Goal: Obtain resource: Obtain resource

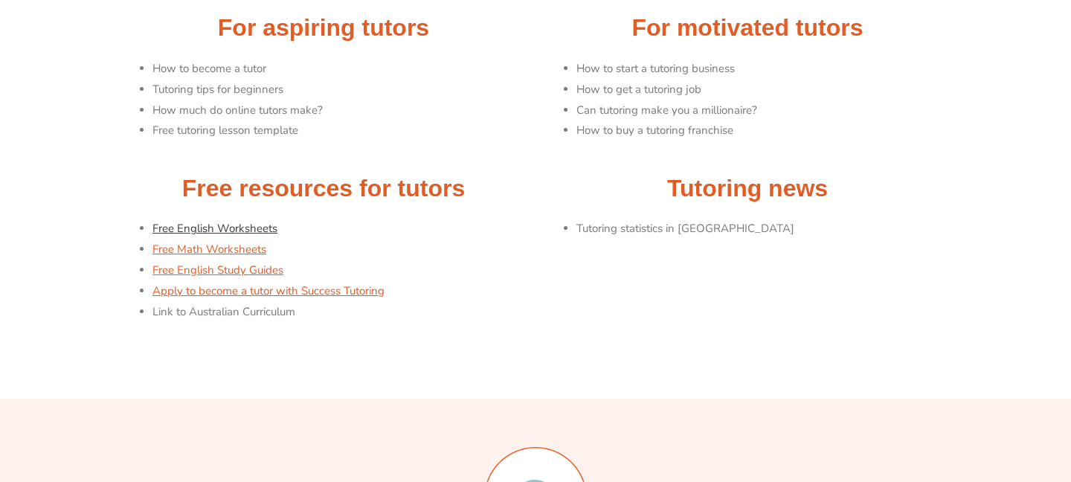
click at [264, 235] on link "Free English Worksheets" at bounding box center [214, 228] width 125 height 15
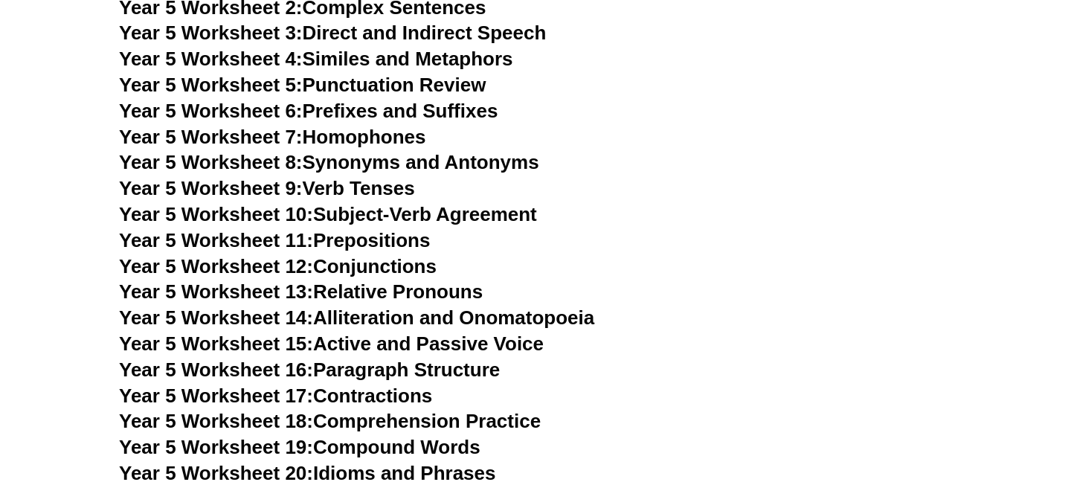
scroll to position [6842, 0]
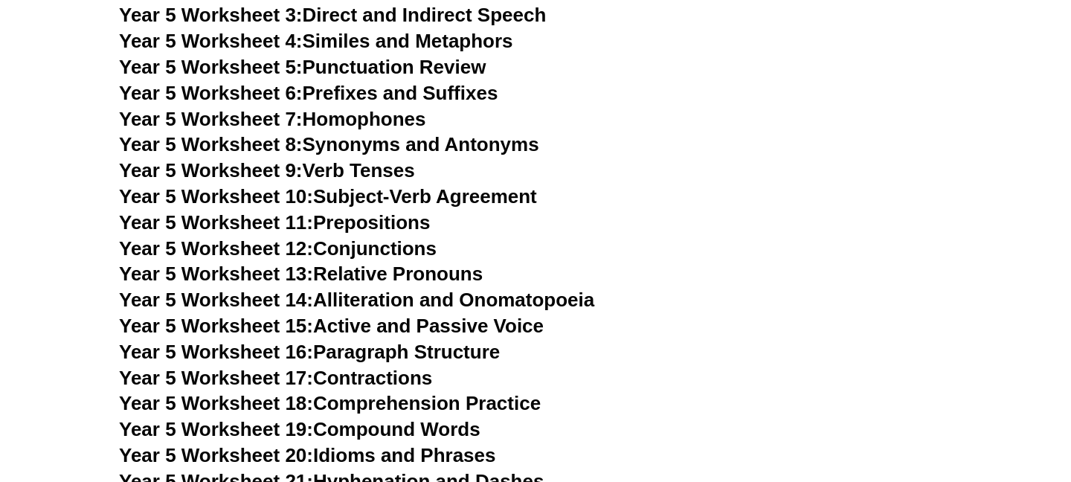
click at [599, 362] on h3 "Year 5 Worksheet 16: Paragraph Structure" at bounding box center [535, 352] width 833 height 25
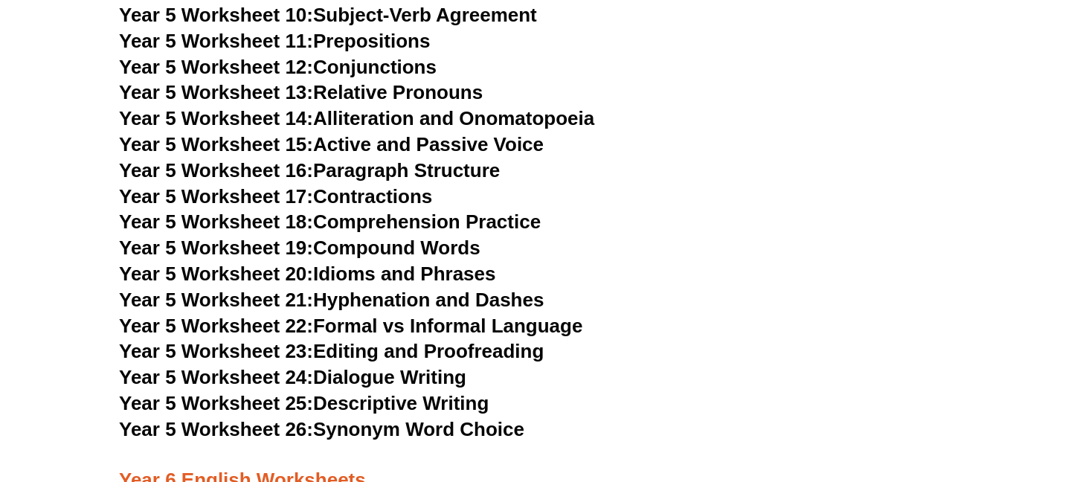
scroll to position [7032, 0]
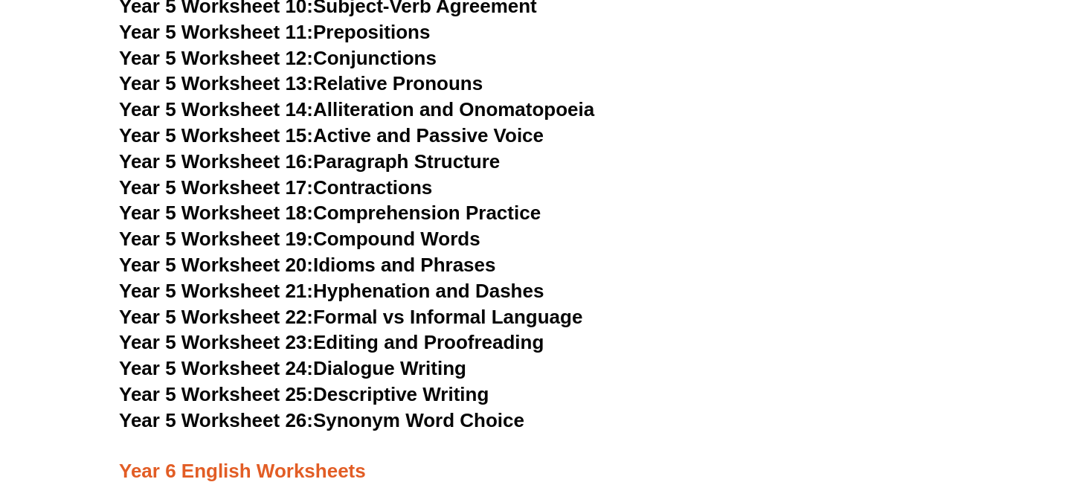
click at [573, 367] on h3 "Year 5 Worksheet 24: Dialogue Writing" at bounding box center [535, 368] width 833 height 25
click at [659, 306] on h3 "Year 5 Worksheet 22: Formal vs Informal Language" at bounding box center [535, 317] width 833 height 25
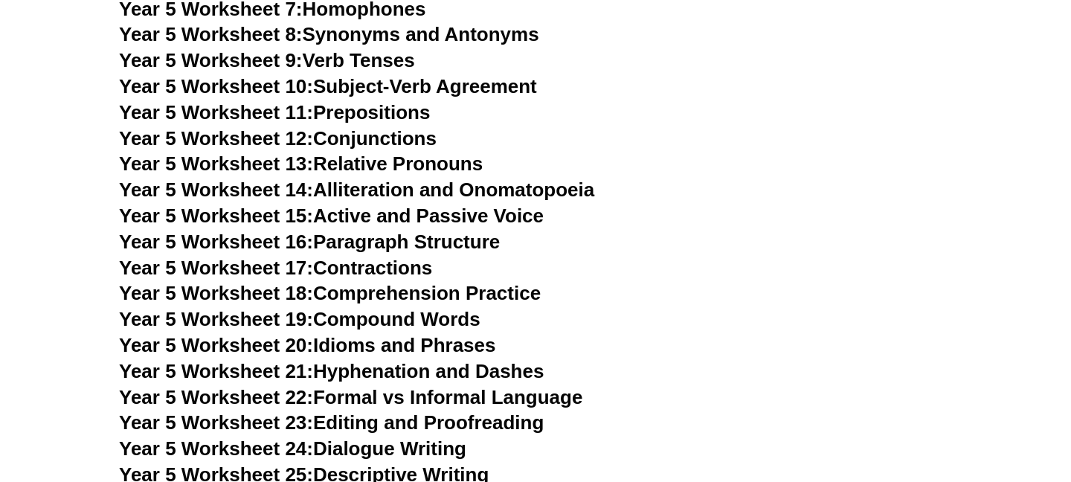
scroll to position [7072, 0]
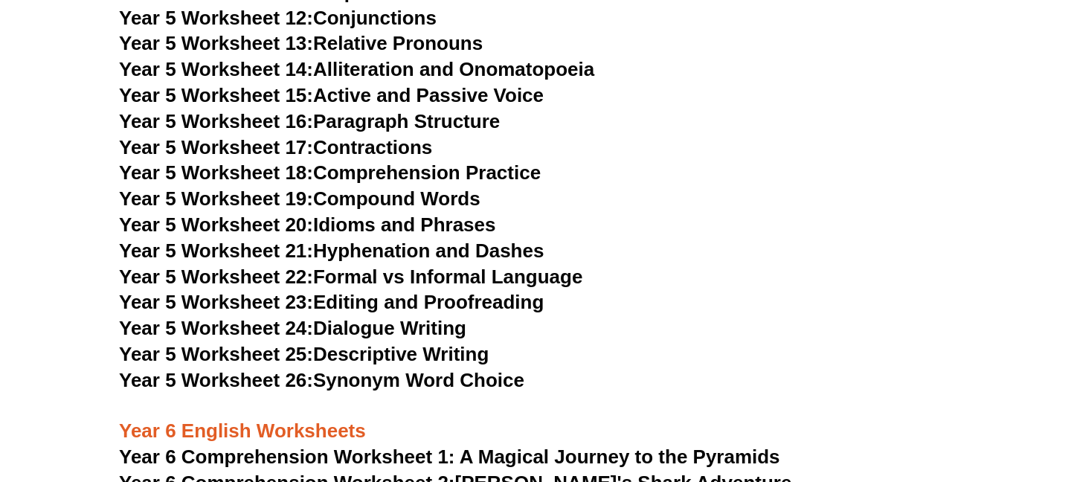
click at [625, 278] on h3 "Year 5 Worksheet 22: Formal vs Informal Language" at bounding box center [535, 277] width 833 height 25
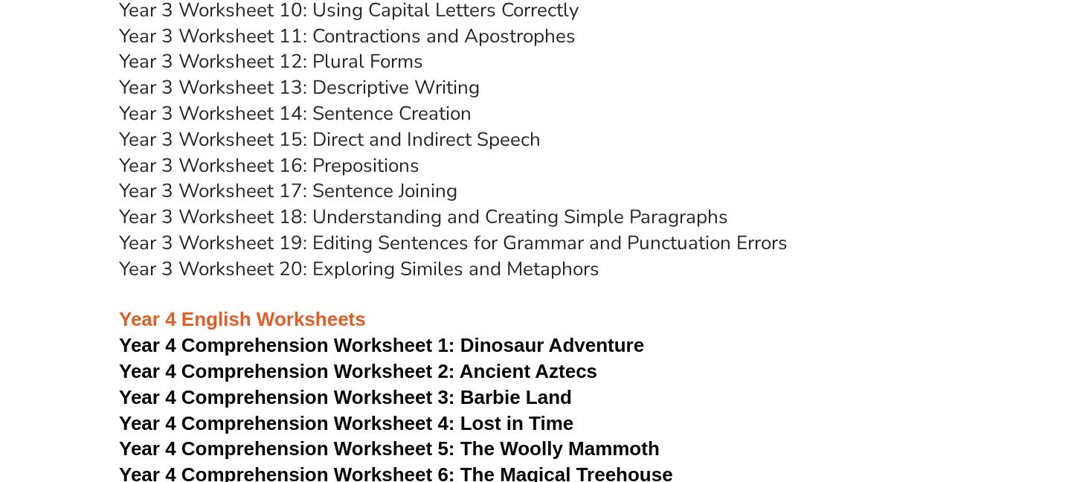
scroll to position [5006, 0]
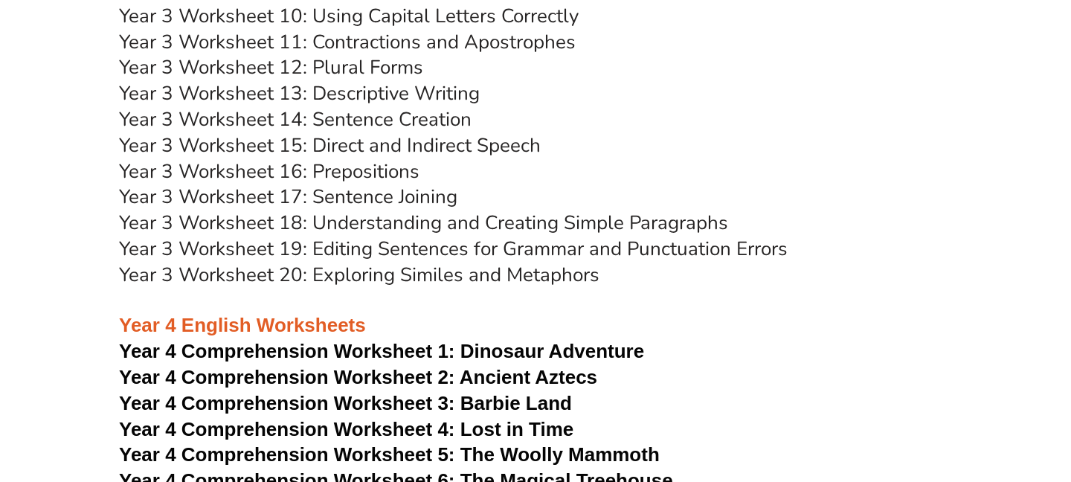
click at [602, 186] on h3 "Year 3 Worksheet 17: Sentence Joining" at bounding box center [535, 196] width 833 height 25
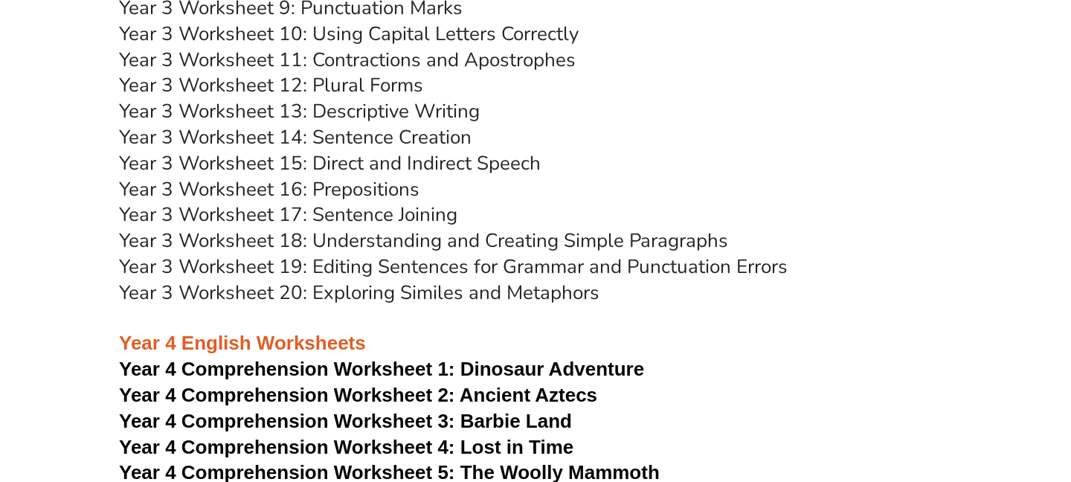
scroll to position [4985, 0]
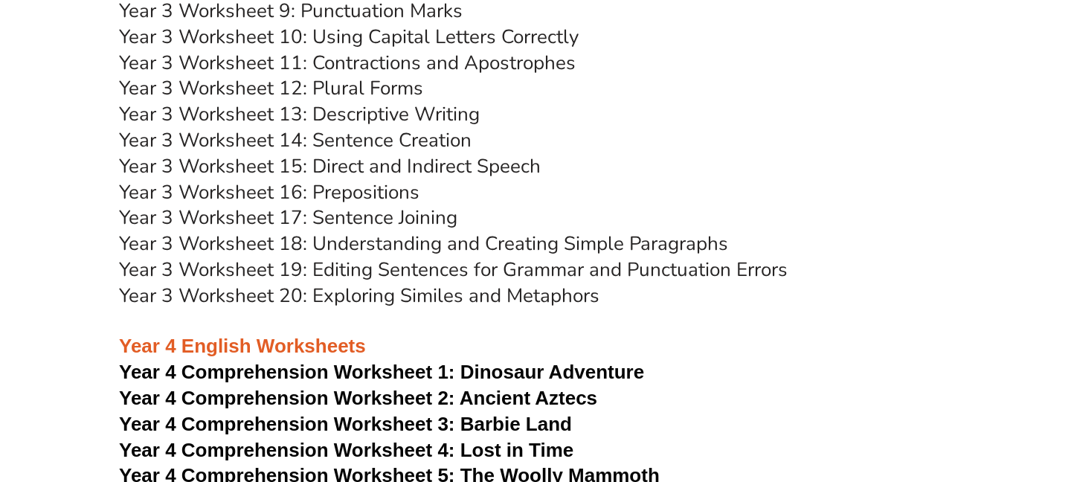
click at [736, 88] on h3 "Year 3 Worksheet 12: Plural Forms" at bounding box center [535, 88] width 833 height 25
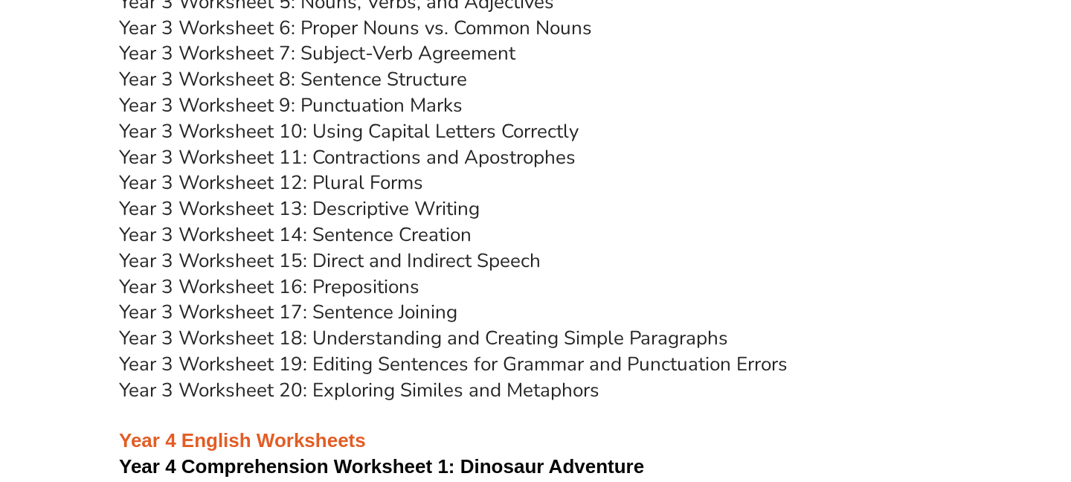
scroll to position [4963, 0]
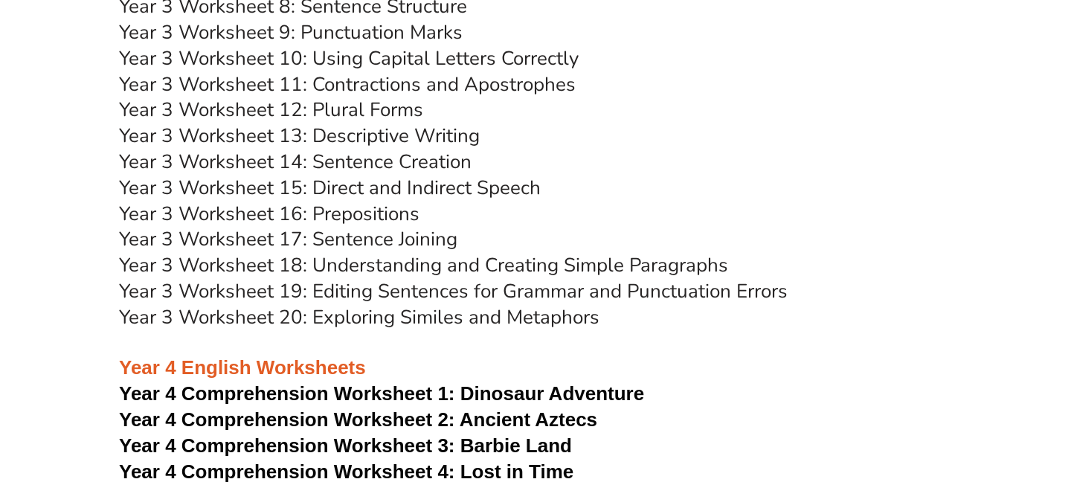
click at [764, 207] on h3 "Year 3 Worksheet 16: Prepositions" at bounding box center [535, 214] width 833 height 25
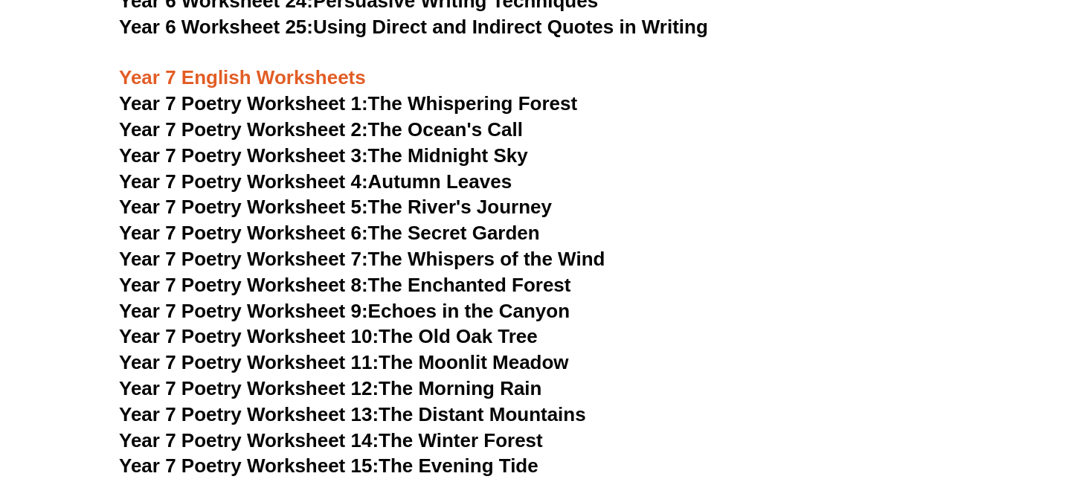
scroll to position [8562, 0]
click at [324, 91] on span "Year 7 Poetry Worksheet 1:" at bounding box center [243, 102] width 249 height 22
